Goal: Task Accomplishment & Management: Manage account settings

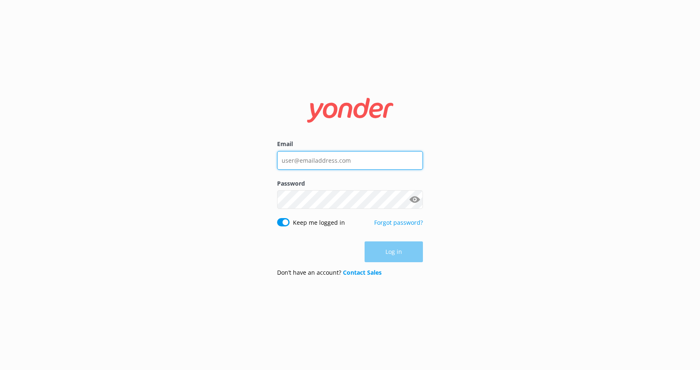
type input "[EMAIL_ADDRESS][DOMAIN_NAME]"
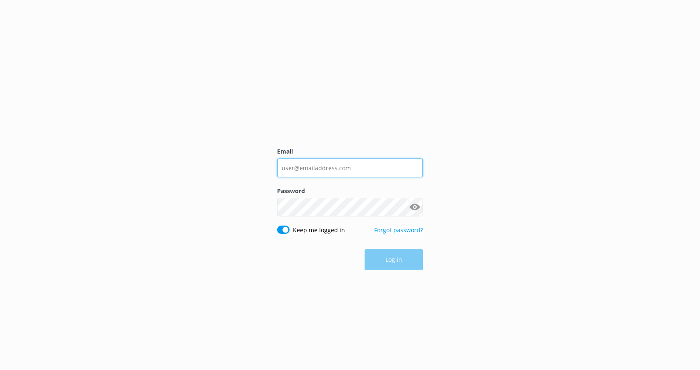
type input "[EMAIL_ADDRESS][DOMAIN_NAME]"
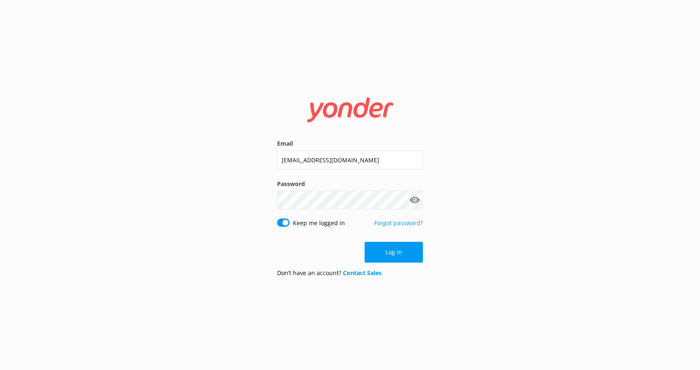
click at [385, 256] on div "Log in" at bounding box center [350, 252] width 146 height 21
click at [395, 256] on button "Log in" at bounding box center [394, 252] width 58 height 21
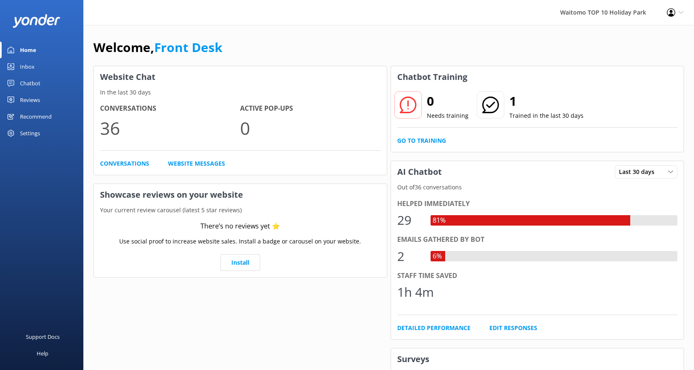
click at [24, 65] on div "Inbox" at bounding box center [27, 66] width 15 height 17
